Goal: Information Seeking & Learning: Find specific page/section

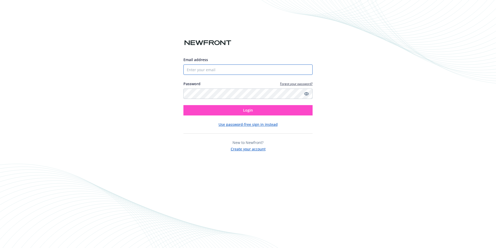
type input "[EMAIL_ADDRESS][DOMAIN_NAME]"
click at [247, 109] on span "Login" at bounding box center [248, 110] width 10 height 5
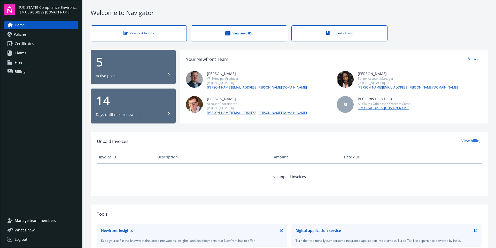
click at [254, 109] on div "[PERSON_NAME] Account Coordinator [PHONE_NUMBER] [PERSON_NAME][EMAIL_ADDRESS][P…" at bounding box center [258, 105] width 145 height 19
click at [25, 44] on span "Certificates" at bounding box center [24, 44] width 19 height 8
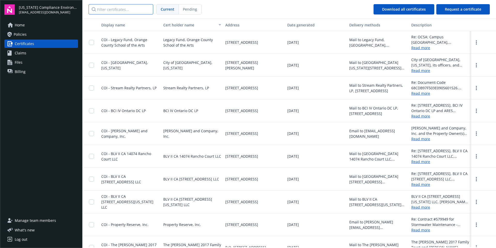
click at [129, 12] on input "Filter certificates..." at bounding box center [121, 9] width 65 height 10
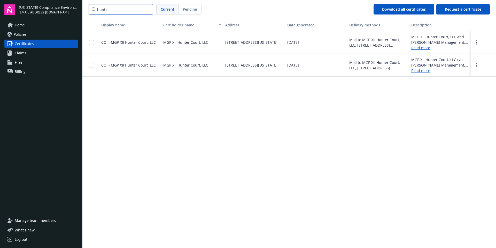
type input "hunter"
